Goal: Navigation & Orientation: Find specific page/section

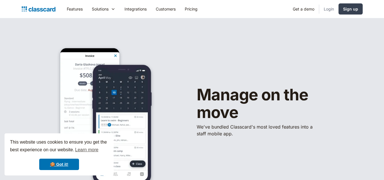
click at [332, 11] on link "Login" at bounding box center [328, 9] width 19 height 13
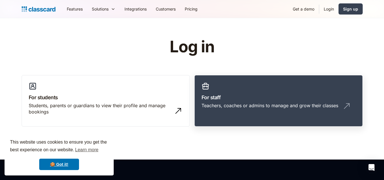
click at [228, 96] on h3 "For staff" at bounding box center [279, 98] width 154 height 8
